Goal: Information Seeking & Learning: Learn about a topic

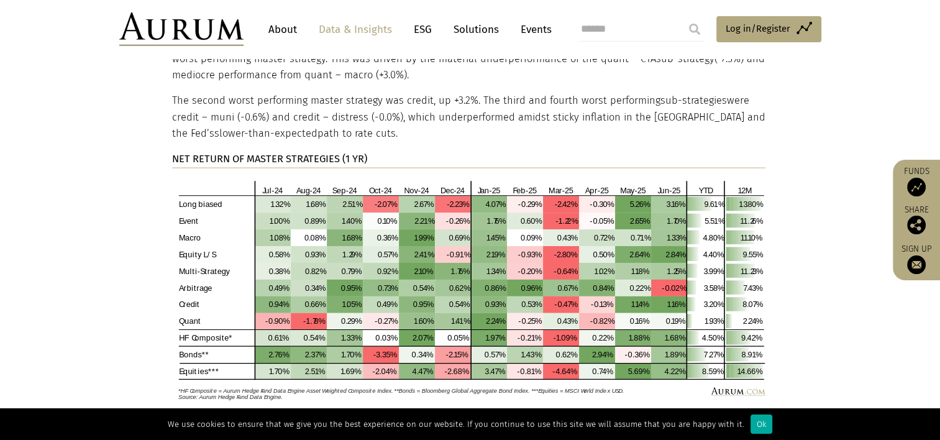
scroll to position [2563, 0]
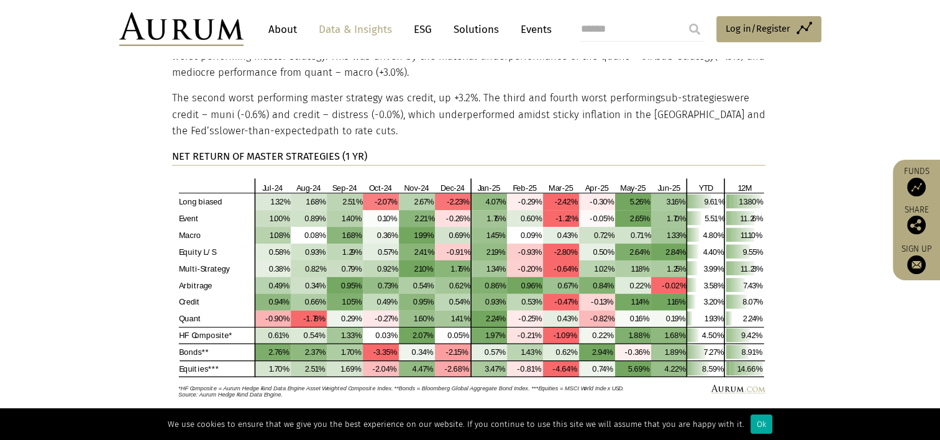
click at [424, 250] on img at bounding box center [469, 286] width 594 height 223
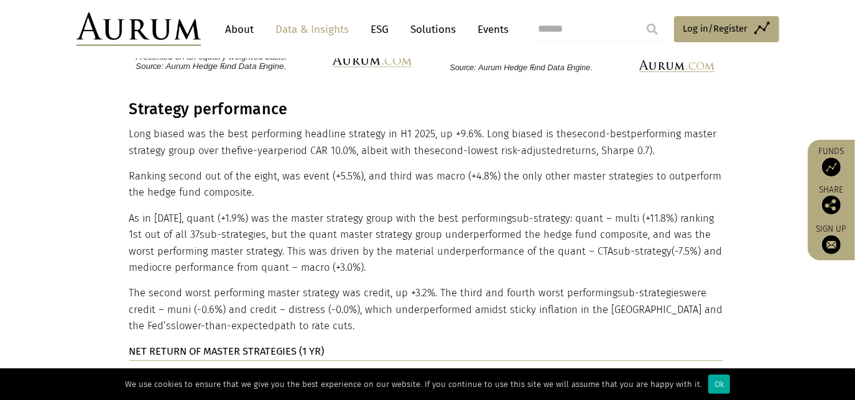
scroll to position [2394, 0]
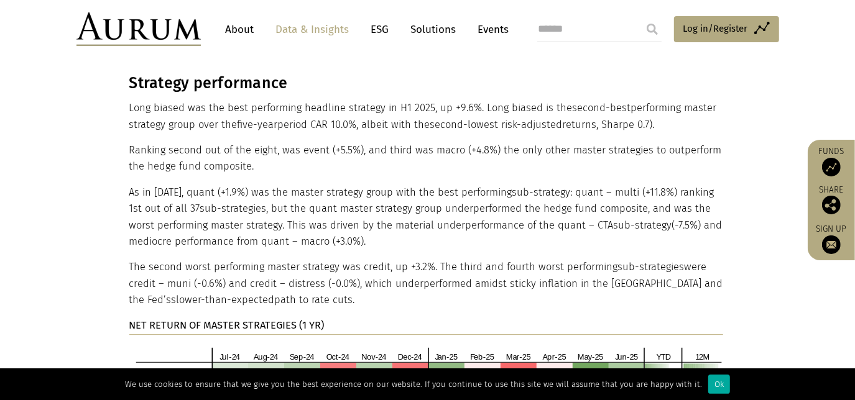
drag, startPoint x: 310, startPoint y: 269, endPoint x: 121, endPoint y: 237, distance: 192.1
click at [121, 237] on div "Strategy performance Long biased was the best performing headline strategy in H…" at bounding box center [428, 321] width 622 height 494
drag, startPoint x: 121, startPoint y: 237, endPoint x: 295, endPoint y: 233, distance: 174.1
click at [295, 259] on p "The second worst performing master strategy was credit, up +3.2%. The third and…" at bounding box center [426, 283] width 594 height 49
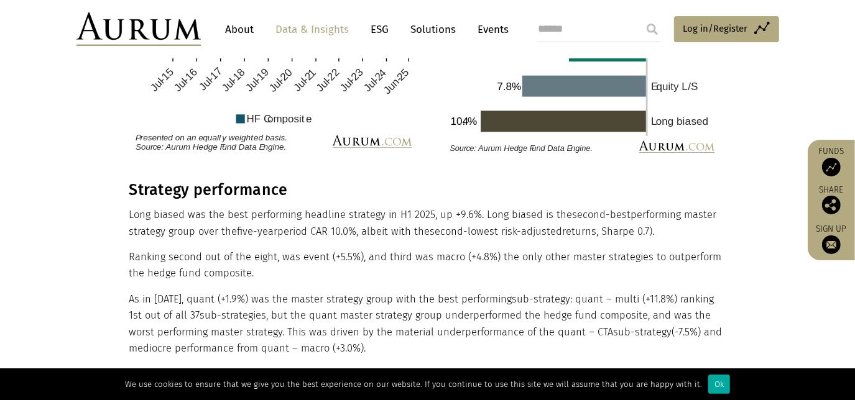
scroll to position [2281, 0]
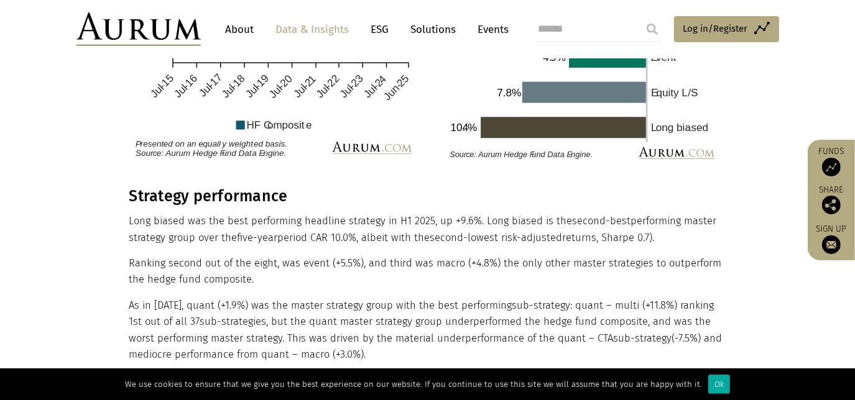
click at [262, 213] on p "Long biased was the best performing headline strategy in H1 2025, up +9.6%. Lon…" at bounding box center [426, 229] width 594 height 33
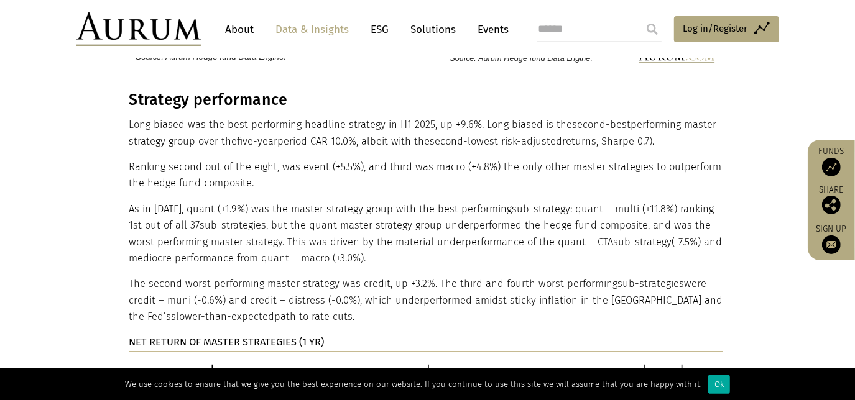
scroll to position [2394, 0]
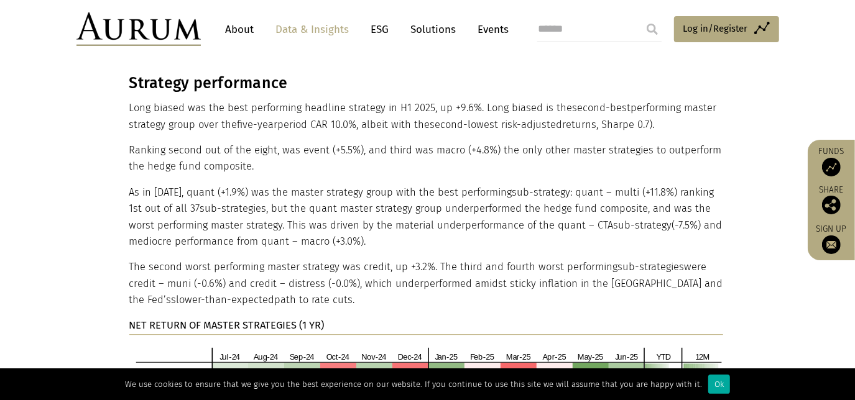
click at [325, 270] on p "The second worst performing master strategy was credit, up +3.2%. The third and…" at bounding box center [426, 283] width 594 height 49
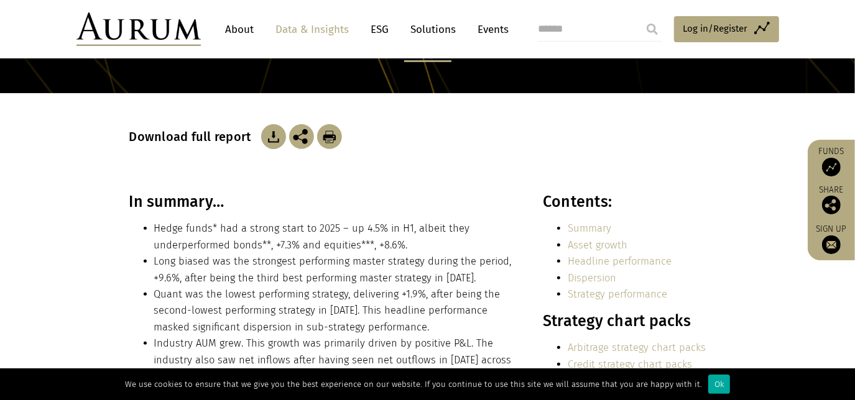
scroll to position [282, 0]
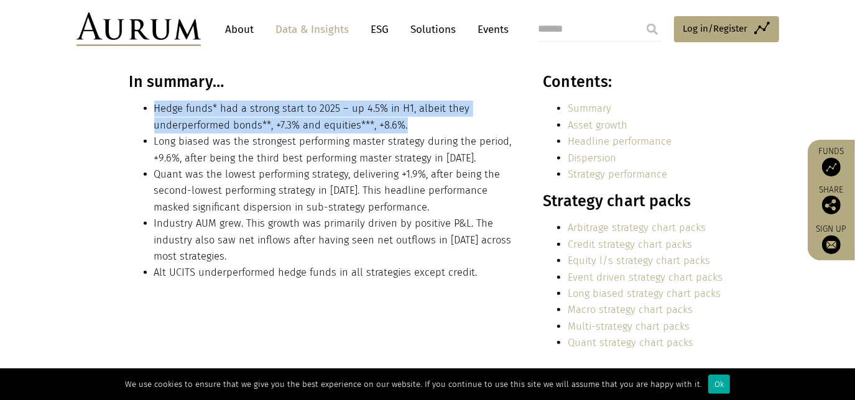
drag, startPoint x: 154, startPoint y: 109, endPoint x: 431, endPoint y: 126, distance: 277.1
click at [431, 126] on li "Hedge funds* had a strong start to 2025 – up 4.5% in H1, albeit they underperfo…" at bounding box center [335, 117] width 362 height 33
copy li "Hedge funds* had a strong start to 2025 – up 4.5% in H1, albeit they underperfo…"
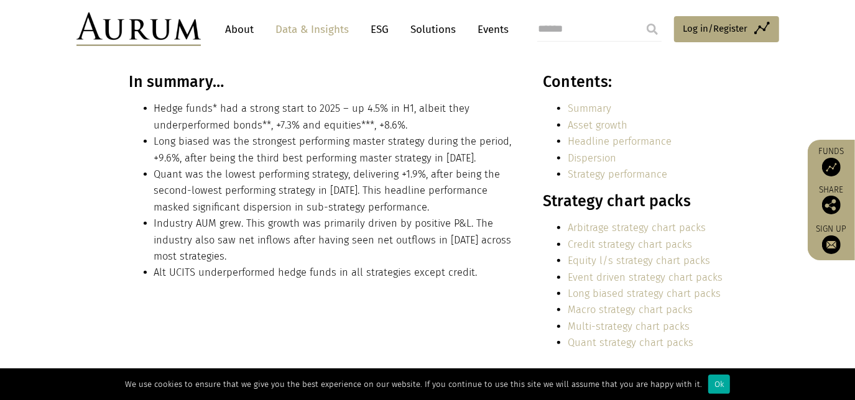
click at [298, 241] on li "Industry AUM grew. This growth was primarily driven by positive P&L. The indust…" at bounding box center [335, 240] width 362 height 49
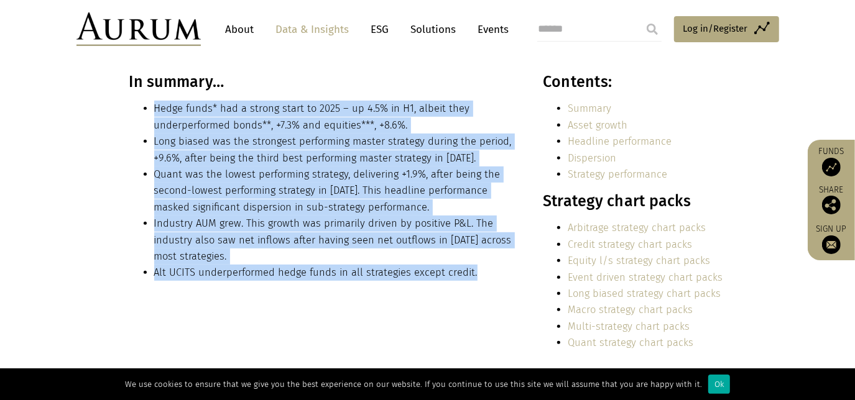
drag, startPoint x: 154, startPoint y: 106, endPoint x: 477, endPoint y: 271, distance: 363.6
click at [477, 271] on ul "Hedge funds* had a strong start to 2025 – up 4.5% in H1, albeit they underperfo…" at bounding box center [322, 191] width 387 height 180
copy ul "Hedge funds* had a strong start to 2025 – up 4.5% in H1, albeit they underperfo…"
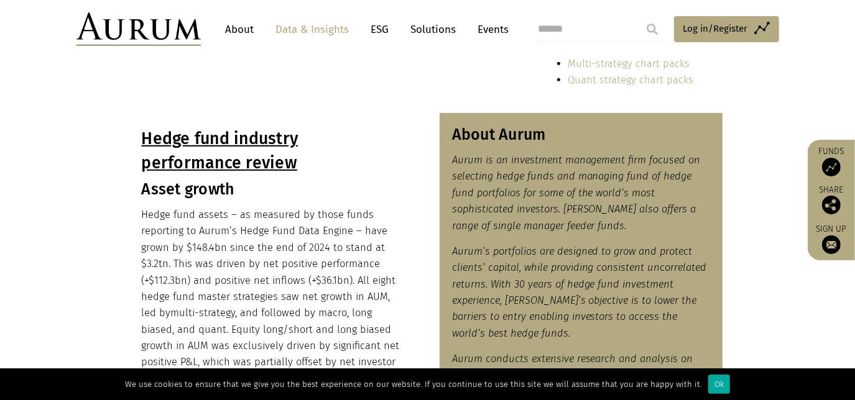
scroll to position [565, 0]
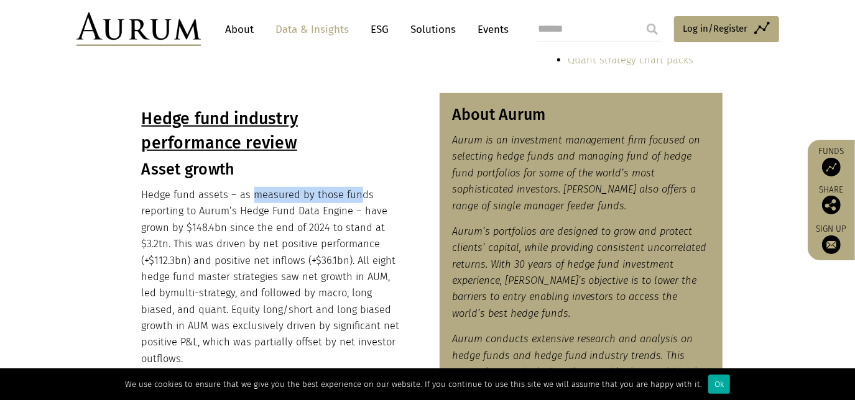
drag, startPoint x: 252, startPoint y: 194, endPoint x: 354, endPoint y: 195, distance: 101.9
click at [354, 195] on p "Hedge fund assets – as measured by those funds reporting to Aurum’s Hedge Fund …" at bounding box center [271, 277] width 259 height 180
drag, startPoint x: 354, startPoint y: 195, endPoint x: 270, endPoint y: 217, distance: 87.3
click at [276, 218] on p "Hedge fund assets – as measured by those funds reporting to Aurum’s Hedge Fund …" at bounding box center [271, 277] width 259 height 180
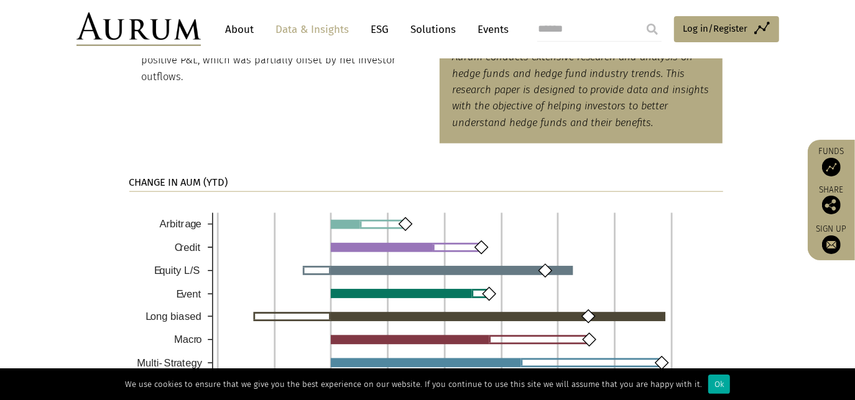
scroll to position [904, 0]
